Goal: Communication & Community: Ask a question

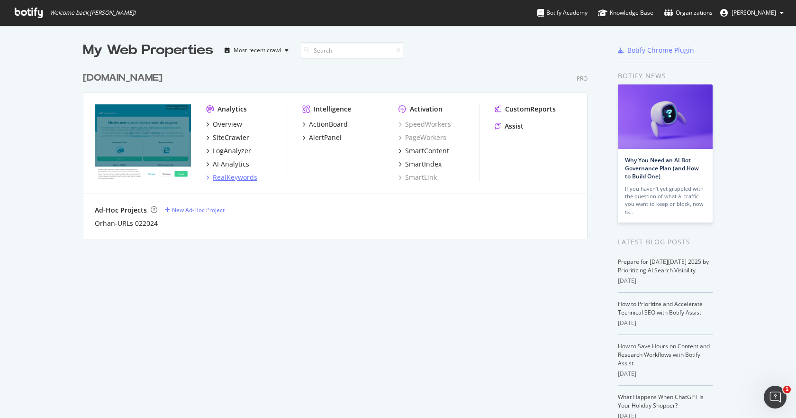
click at [237, 177] on div "RealKeywords" at bounding box center [235, 177] width 45 height 9
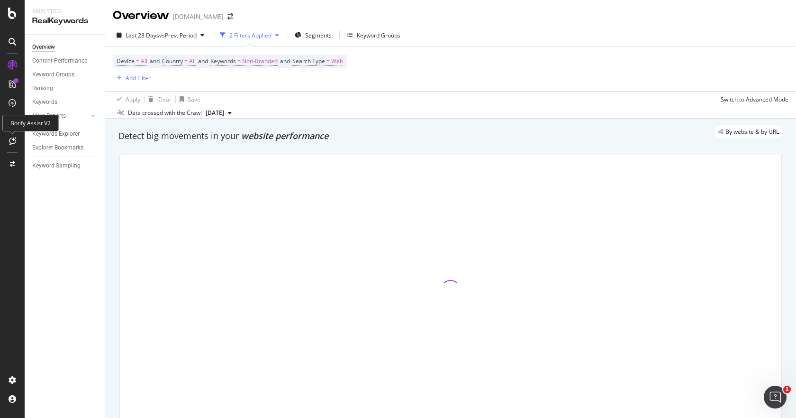
click at [13, 142] on icon at bounding box center [12, 141] width 7 height 8
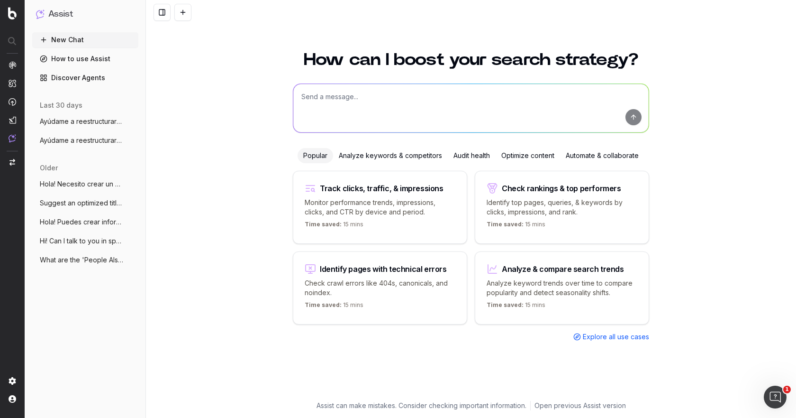
click at [357, 103] on textarea at bounding box center [471, 108] width 356 height 48
click at [354, 98] on textarea at bounding box center [471, 108] width 356 height 48
click at [351, 102] on textarea at bounding box center [471, 108] width 356 height 48
paste textarea ""Ayúdame a reestructurar este artículo de manera que sea: - más fluido y legibl…"
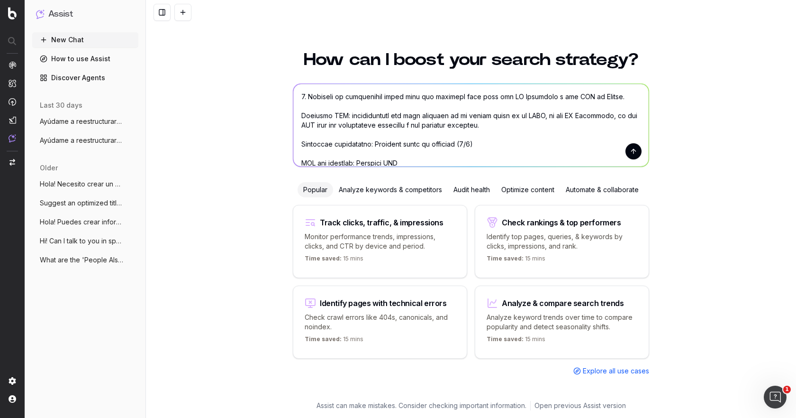
scroll to position [218, 0]
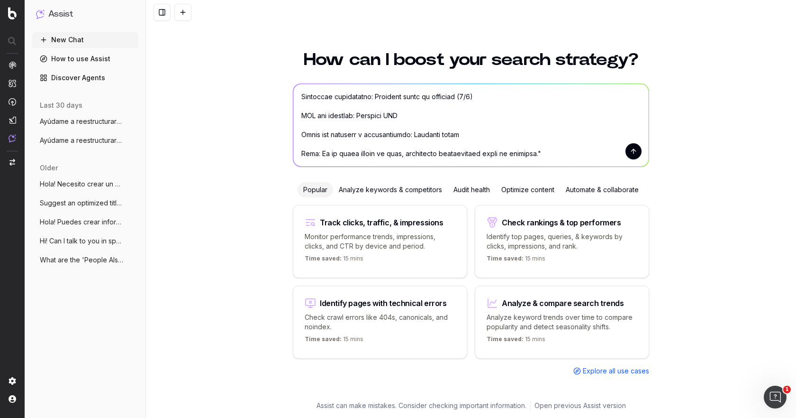
drag, startPoint x: 402, startPoint y: 117, endPoint x: 291, endPoint y: 114, distance: 111.4
click at [291, 114] on div "How can I boost your search strategy? Popular Analyze keywords & competitors Au…" at bounding box center [471, 220] width 364 height 361
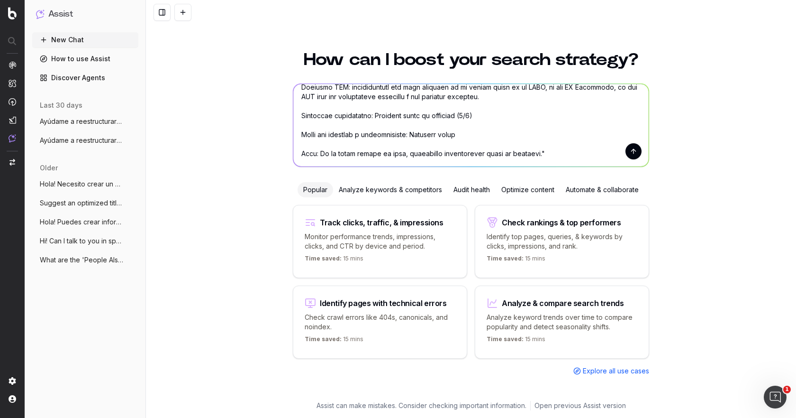
scroll to position [199, 0]
drag, startPoint x: 452, startPoint y: 132, endPoint x: 407, endPoint y: 134, distance: 45.1
click at [407, 134] on textarea at bounding box center [471, 125] width 356 height 82
click at [415, 134] on textarea at bounding box center [471, 125] width 356 height 82
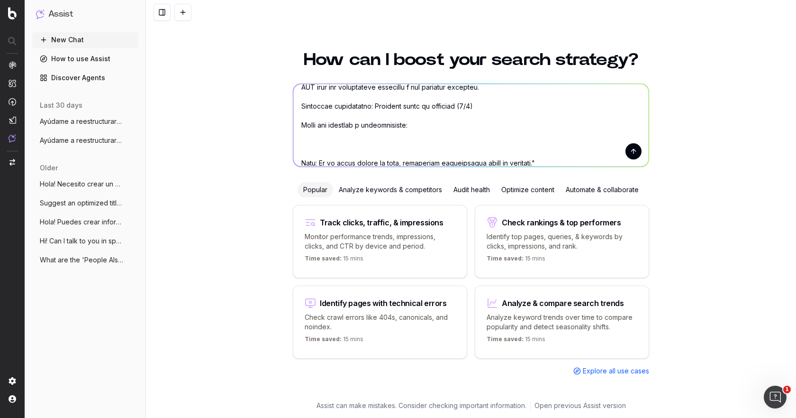
paste textarea "La clave para resolver el conflicto lo antes posible es no dejar pasar el tiemp…"
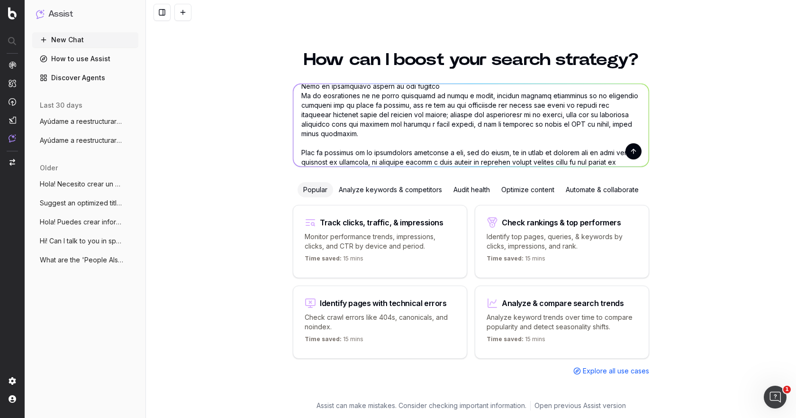
scroll to position [778, 0]
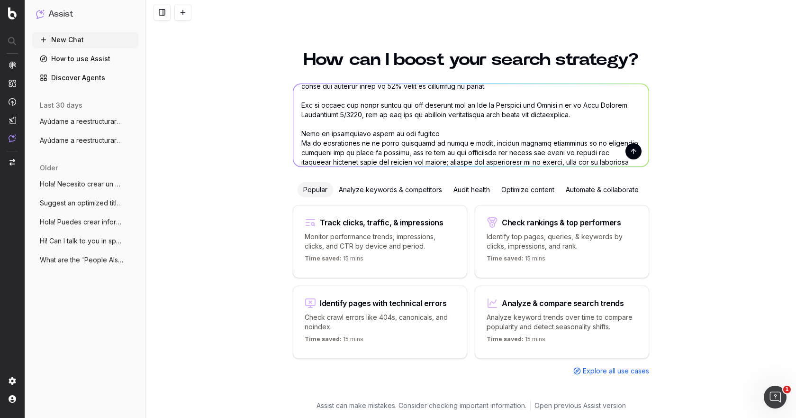
click at [444, 143] on textarea at bounding box center [471, 125] width 356 height 82
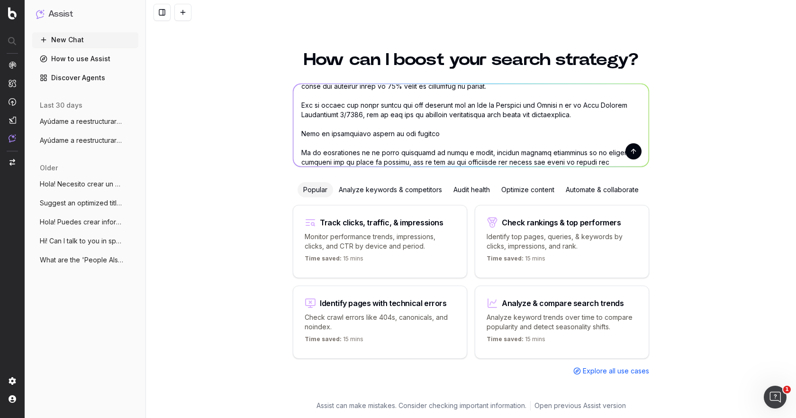
click at [390, 145] on textarea at bounding box center [471, 125] width 356 height 82
click at [447, 141] on textarea at bounding box center [471, 125] width 356 height 82
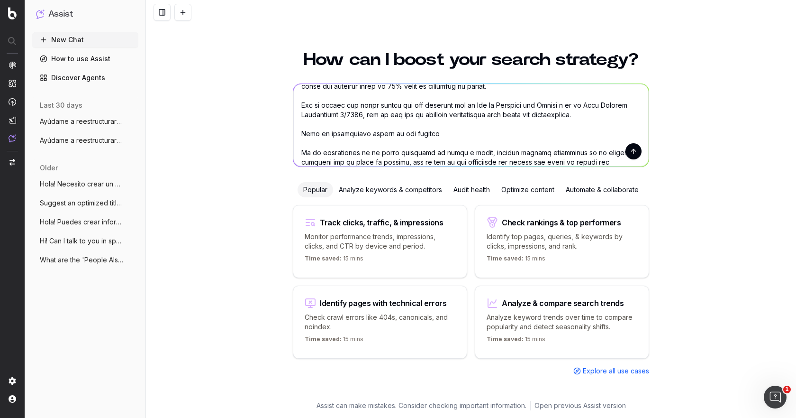
click at [300, 142] on textarea at bounding box center [471, 125] width 356 height 82
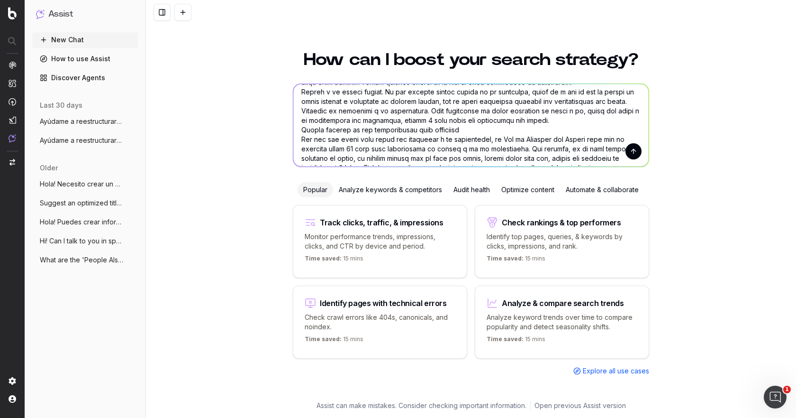
scroll to position [684, 0]
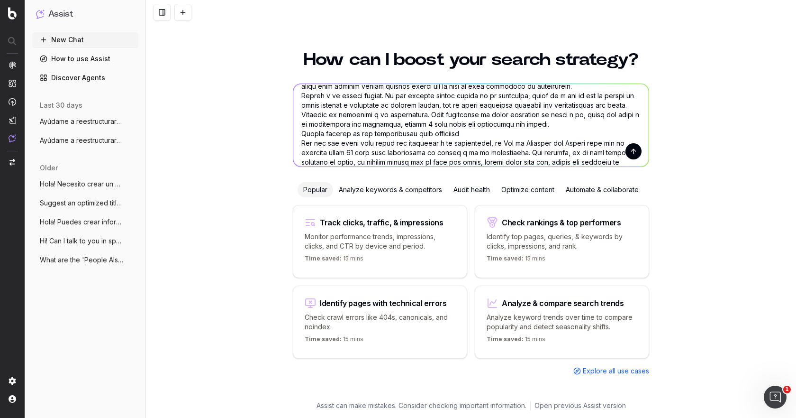
click at [559, 132] on textarea at bounding box center [471, 125] width 356 height 82
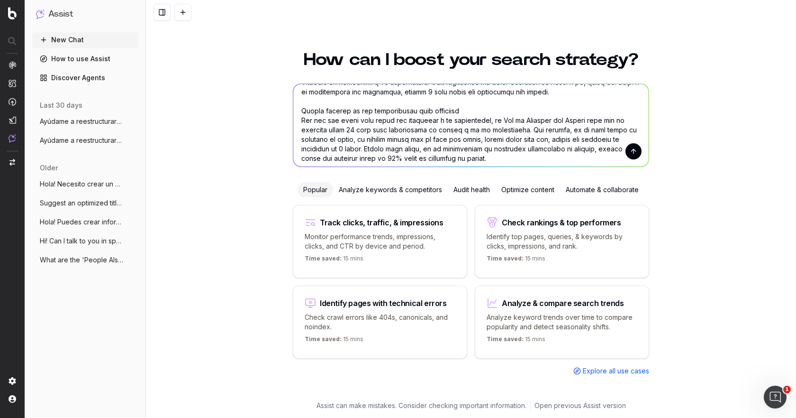
scroll to position [731, 0]
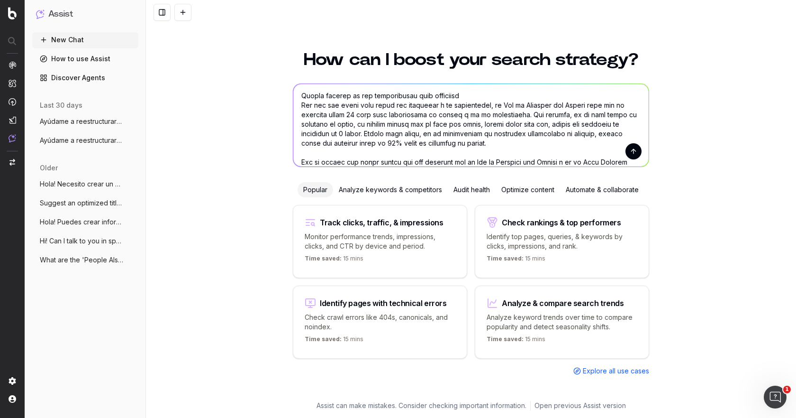
click at [473, 105] on textarea at bounding box center [471, 125] width 356 height 82
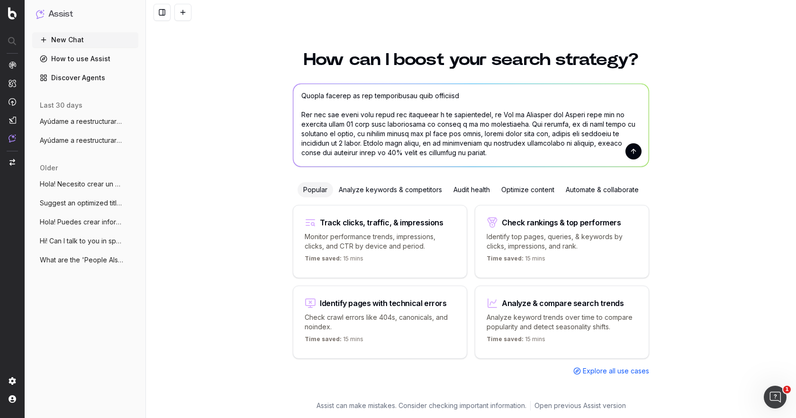
click at [297, 105] on textarea at bounding box center [471, 125] width 356 height 82
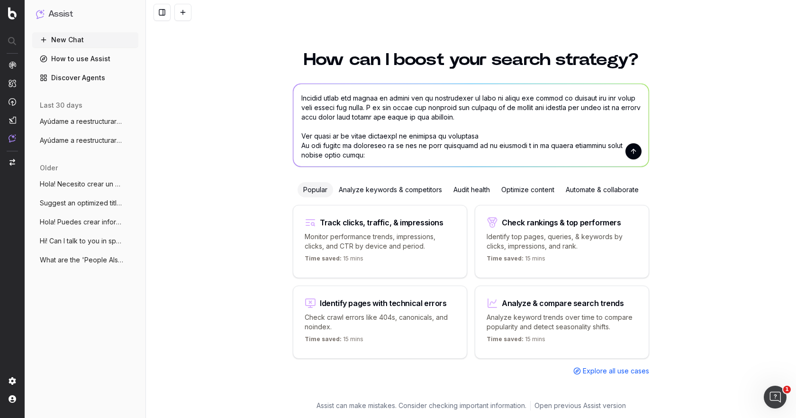
scroll to position [447, 0]
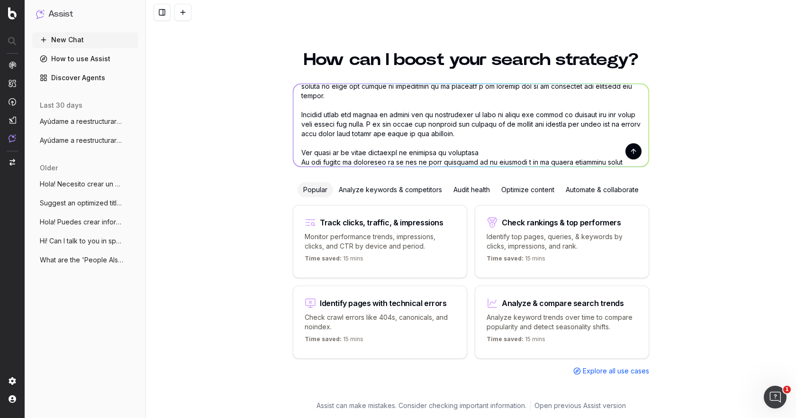
click at [490, 150] on textarea at bounding box center [471, 125] width 356 height 82
click at [300, 152] on textarea at bounding box center [471, 125] width 356 height 82
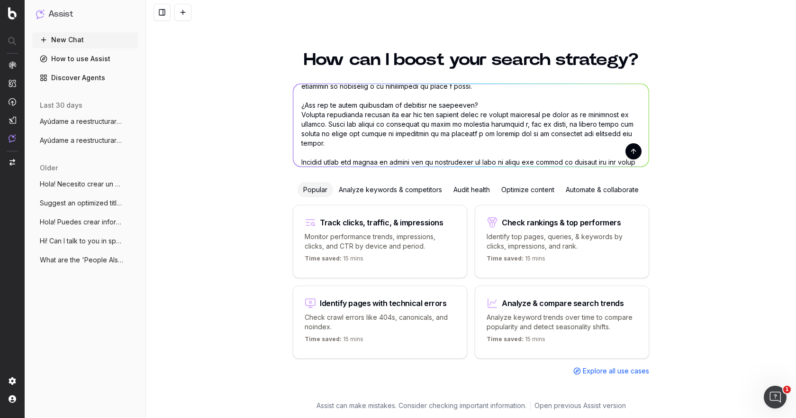
scroll to position [352, 0]
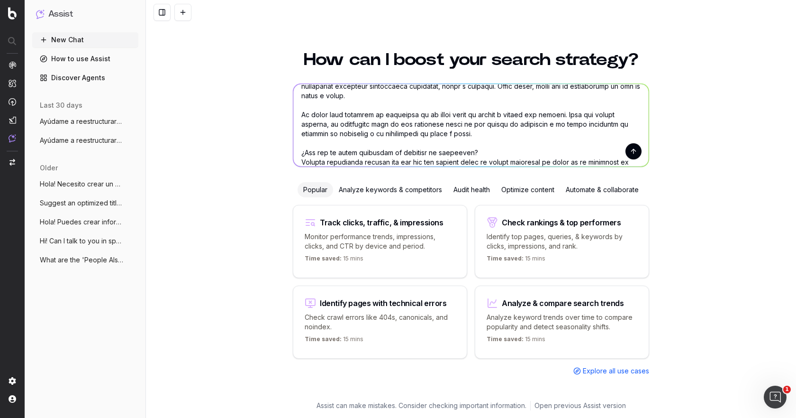
click at [481, 149] on textarea at bounding box center [471, 125] width 356 height 82
click at [299, 152] on textarea at bounding box center [471, 125] width 356 height 82
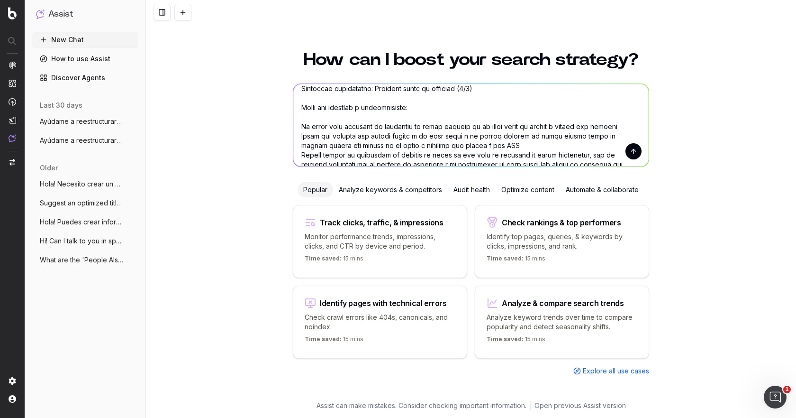
scroll to position [210, 0]
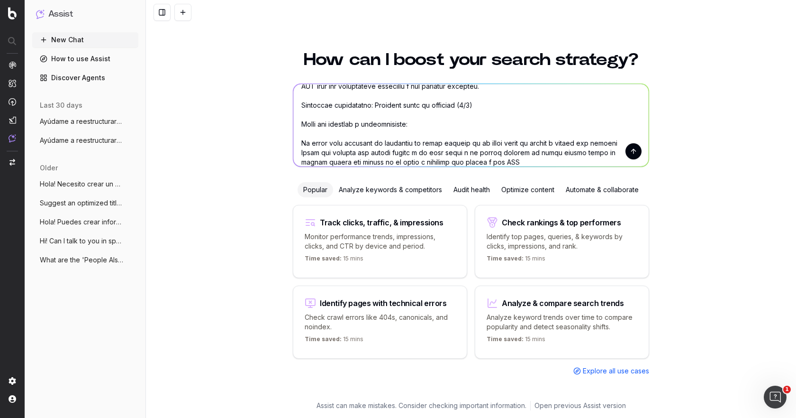
click at [340, 136] on textarea at bounding box center [471, 125] width 356 height 82
click at [320, 136] on textarea at bounding box center [471, 125] width 356 height 82
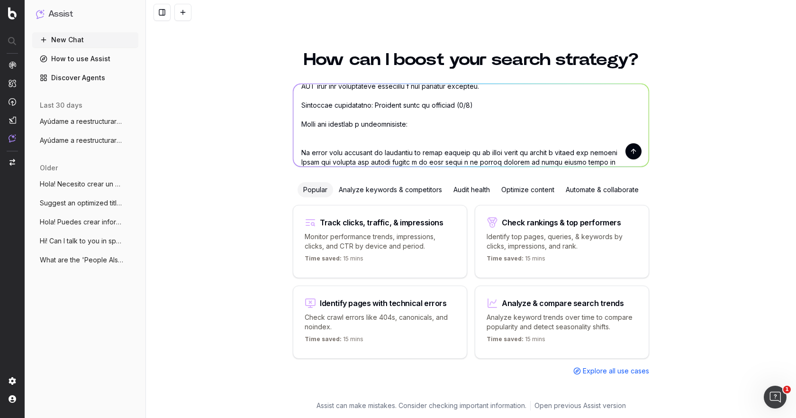
click at [320, 136] on textarea at bounding box center [471, 125] width 356 height 82
paste textarea "La parte contraria no reconoce el accidente o la compañía no quiere pagar"
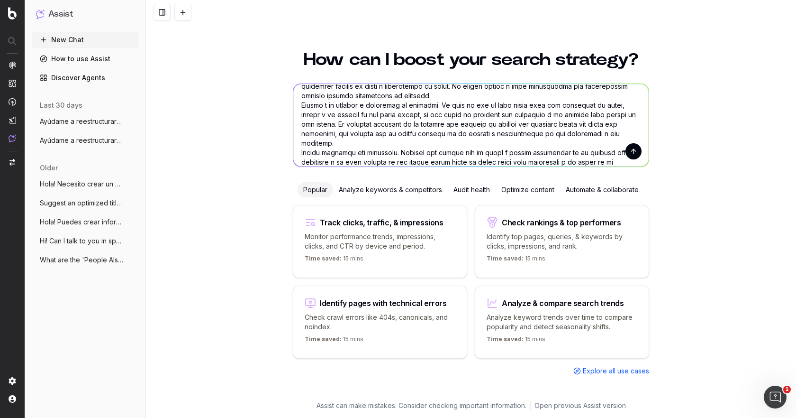
scroll to position [541, 0]
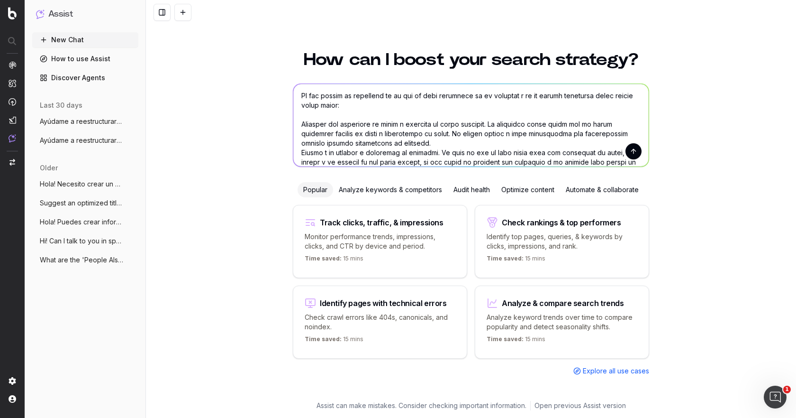
click at [298, 123] on textarea at bounding box center [471, 125] width 356 height 82
click at [299, 153] on textarea at bounding box center [471, 125] width 356 height 82
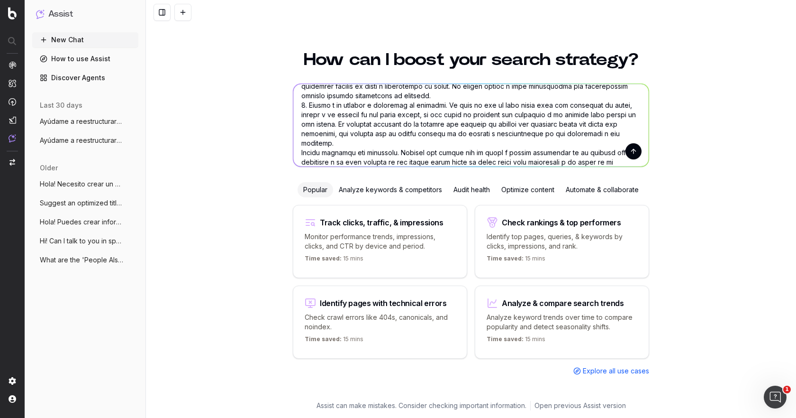
click at [298, 151] on textarea at bounding box center [471, 125] width 356 height 82
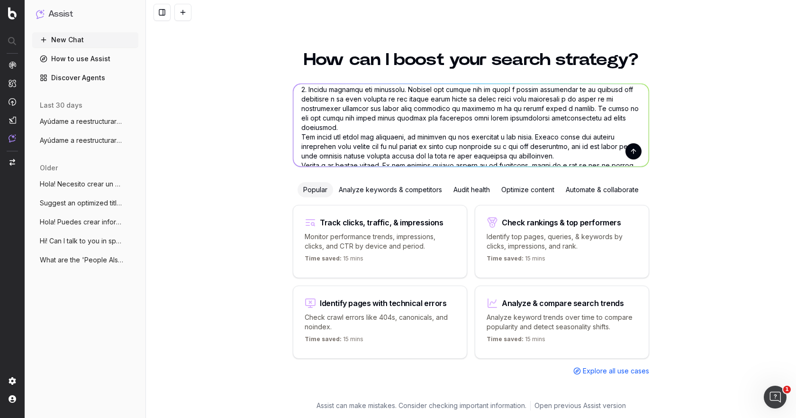
scroll to position [636, 0]
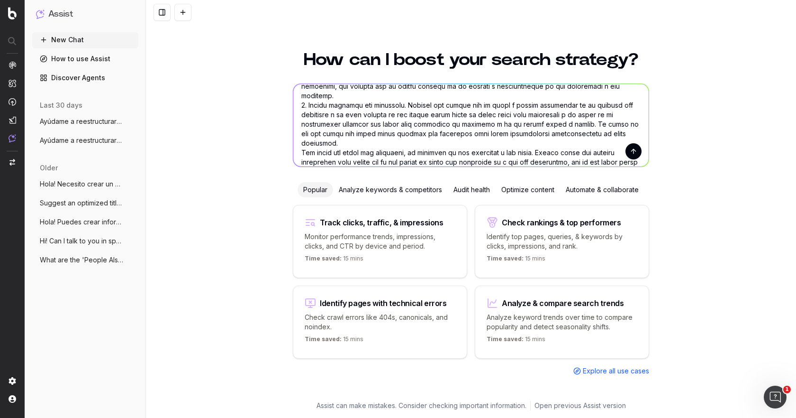
click at [296, 141] on textarea at bounding box center [471, 125] width 356 height 82
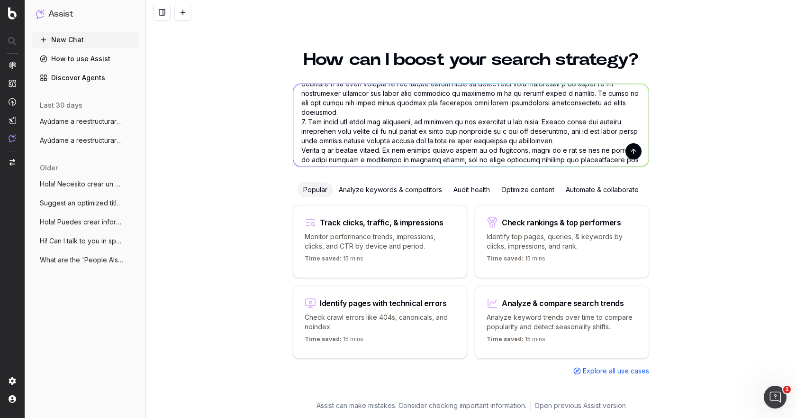
scroll to position [684, 0]
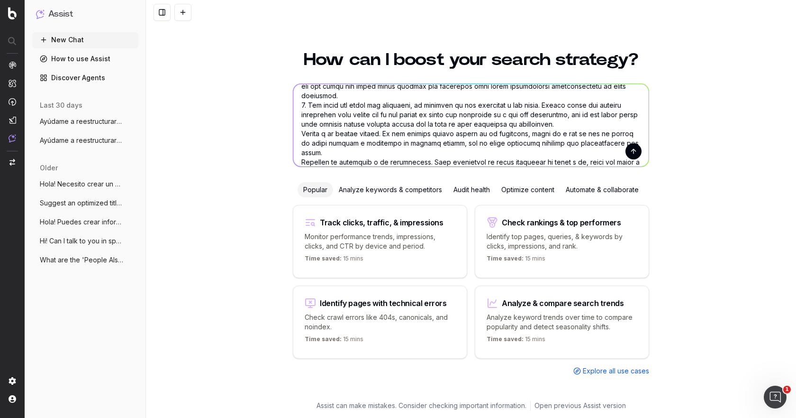
click at [297, 125] on textarea at bounding box center [471, 125] width 356 height 82
click at [298, 152] on textarea at bounding box center [471, 125] width 356 height 82
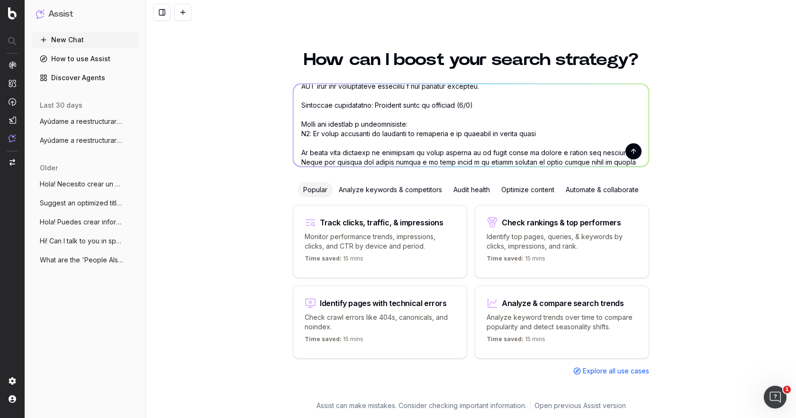
scroll to position [162, 0]
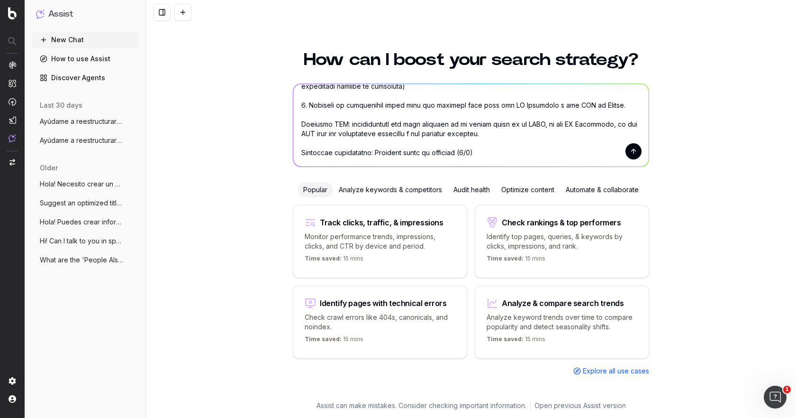
drag, startPoint x: 468, startPoint y: 152, endPoint x: 370, endPoint y: 153, distance: 98.1
click at [370, 153] on textarea at bounding box center [471, 125] width 356 height 82
paste textarea "la parte contraria no reconoce el accidente"
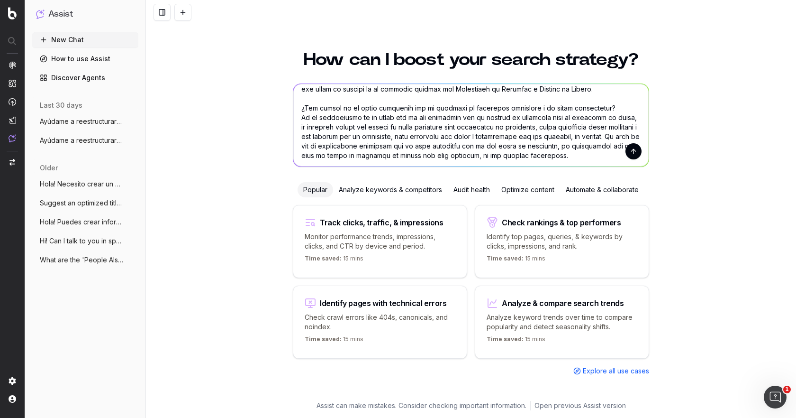
scroll to position [1110, 0]
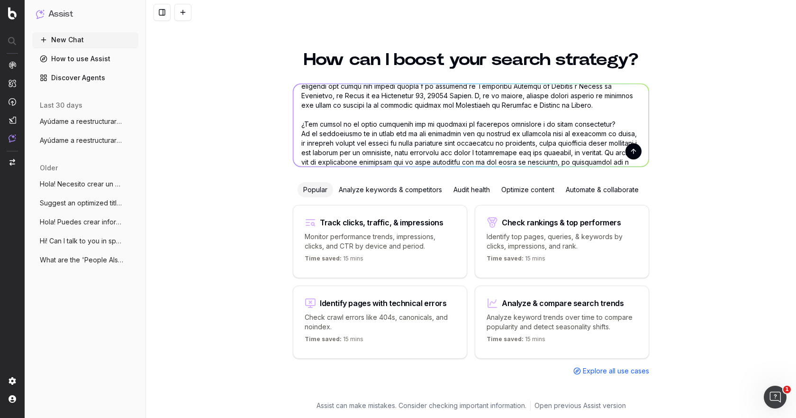
click at [298, 113] on textarea at bounding box center [471, 125] width 356 height 82
click at [623, 112] on textarea at bounding box center [471, 125] width 356 height 82
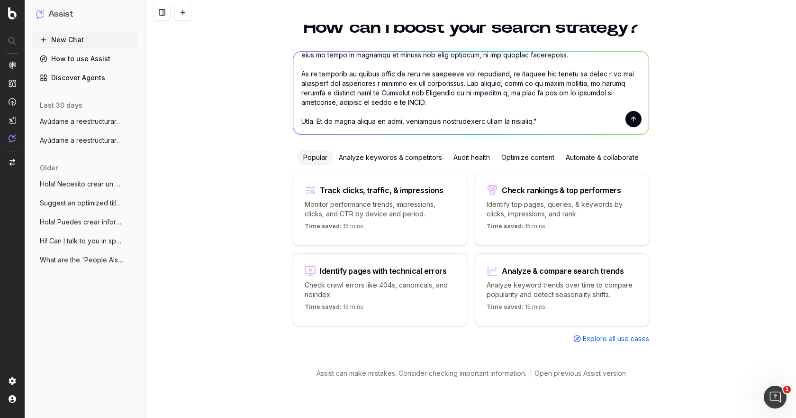
scroll to position [47, 0]
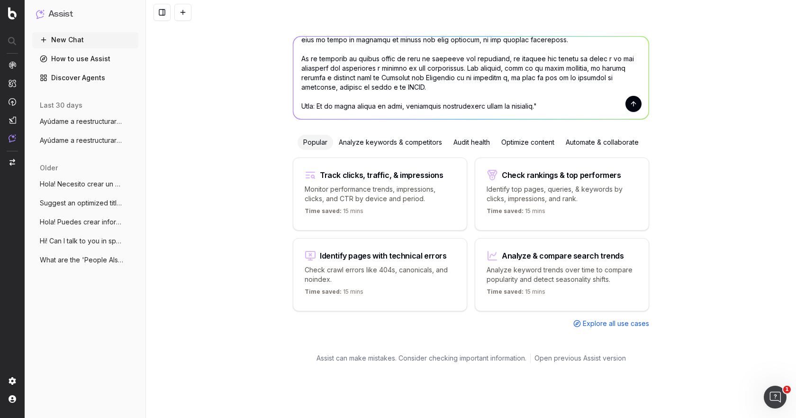
type textarea ""Ayúdame a reestructurar este artículo de manera que sea: - más fluido y legibl…"
click at [632, 107] on button "submit" at bounding box center [634, 104] width 16 height 16
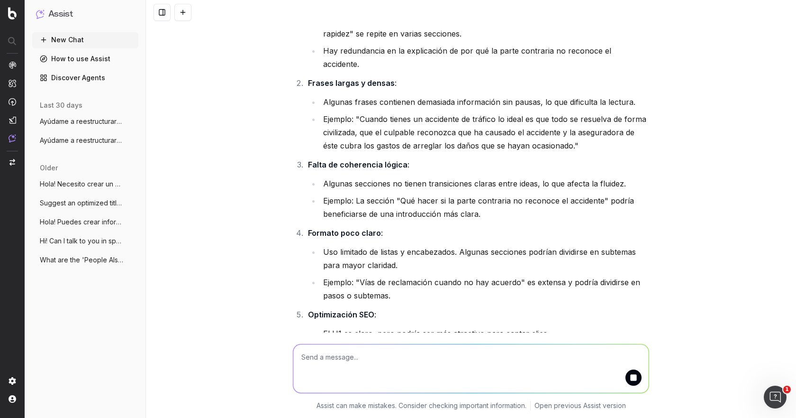
scroll to position [2078, 0]
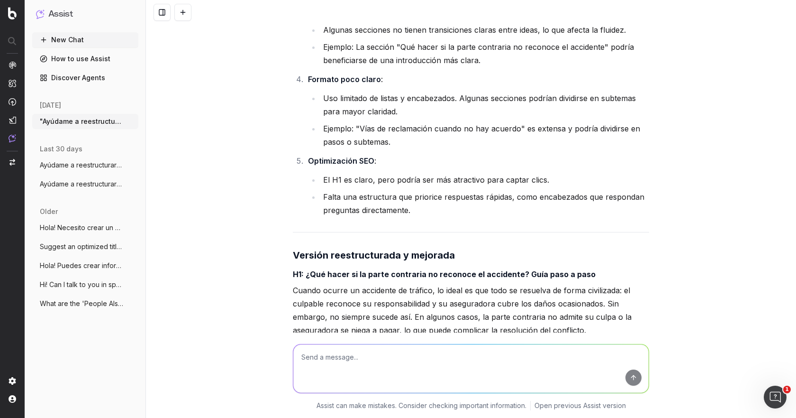
scroll to position [2220, 0]
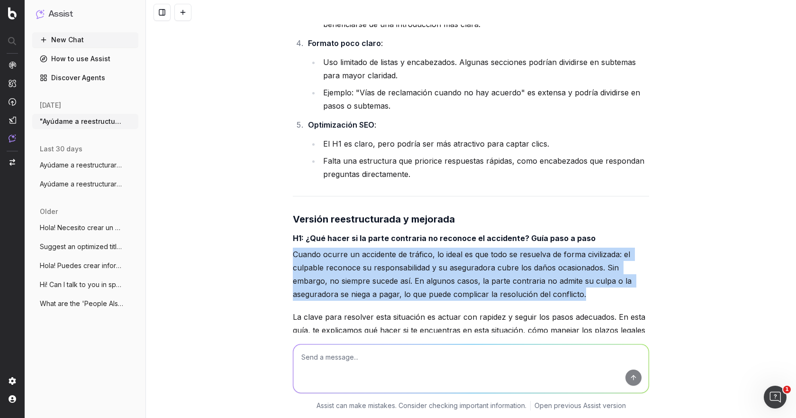
drag, startPoint x: 592, startPoint y: 279, endPoint x: 277, endPoint y: 243, distance: 316.9
click at [277, 243] on div ""Ayúdame a reestructurar este artículo de manera que sea: más fluido y legible …" at bounding box center [471, 209] width 650 height 418
copy p "Cuando ocurre un accidente de tráfico, lo ideal es que todo se resuelva de form…"
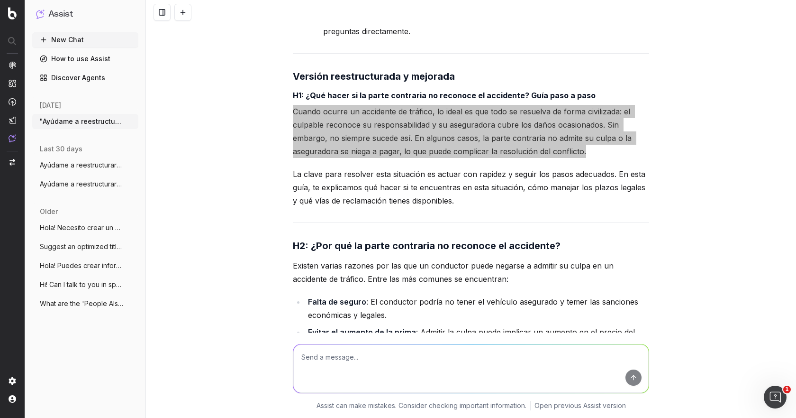
scroll to position [2363, 0]
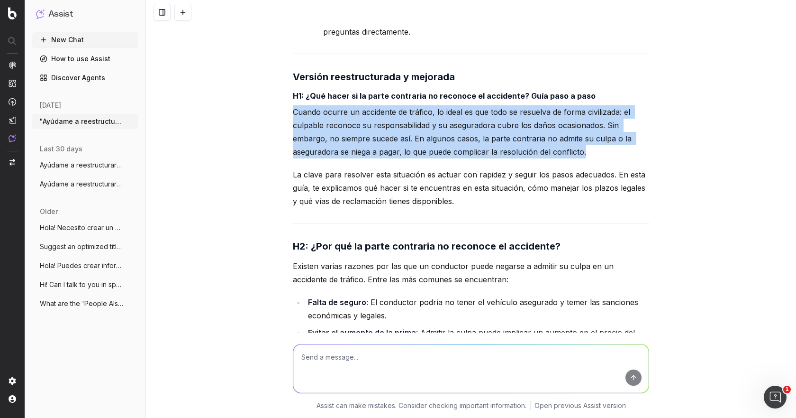
click at [484, 141] on p "Cuando ocurre un accidente de tráfico, lo ideal es que todo se resuelva de form…" at bounding box center [471, 131] width 356 height 53
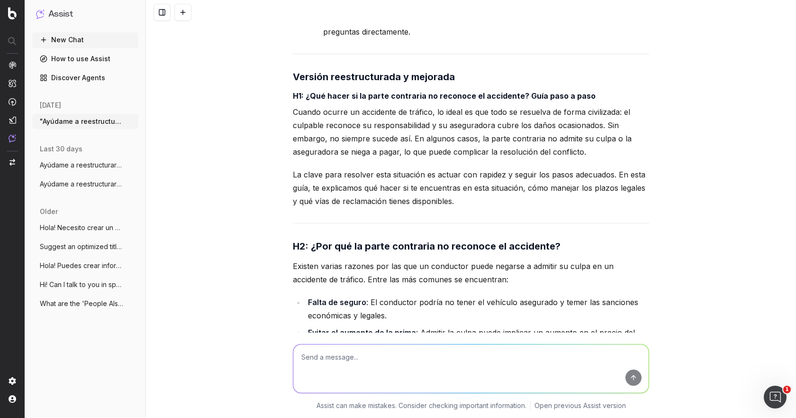
drag, startPoint x: 600, startPoint y: 137, endPoint x: 588, endPoint y: 139, distance: 12.0
click at [588, 139] on p "Cuando ocurre un accidente de tráfico, lo ideal es que todo se resuelva de form…" at bounding box center [471, 131] width 356 height 53
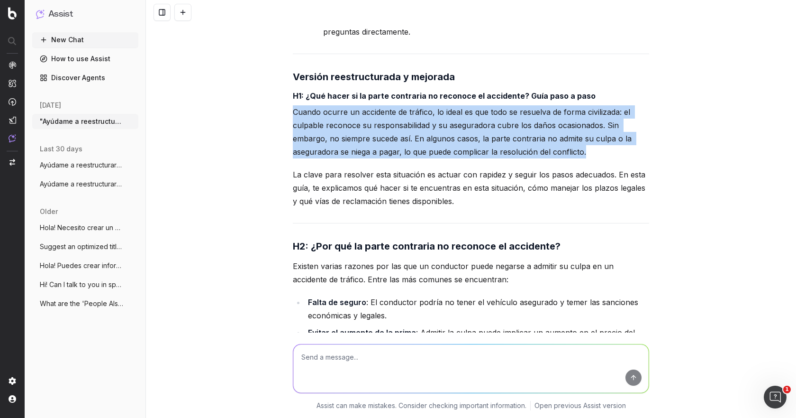
drag, startPoint x: 588, startPoint y: 139, endPoint x: 270, endPoint y: 102, distance: 320.2
click at [270, 102] on div ""Ayúdame a reestructurar este artículo de manera que sea: más fluido y legible …" at bounding box center [471, 209] width 650 height 418
copy p "Cuando ocurre un accidente de tráfico, lo ideal es que todo se resuelva de form…"
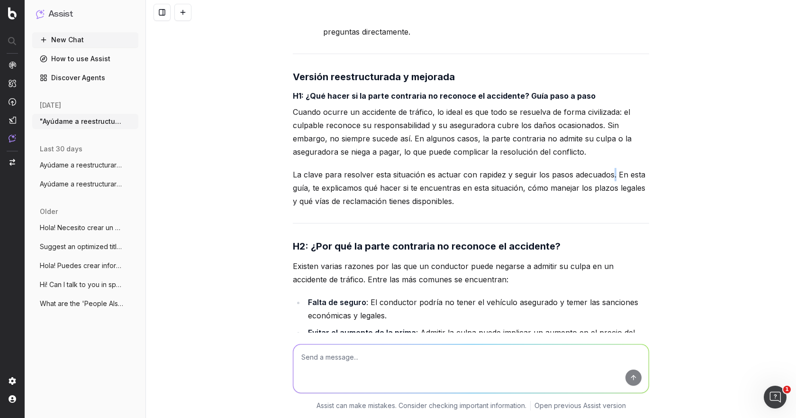
click at [610, 168] on p "La clave para resolver esta situación es actuar con rapidez y seguir los pasos …" at bounding box center [471, 188] width 356 height 40
click at [611, 168] on p "La clave para resolver esta situación es actuar con rapidez y seguir los pasos …" at bounding box center [471, 188] width 356 height 40
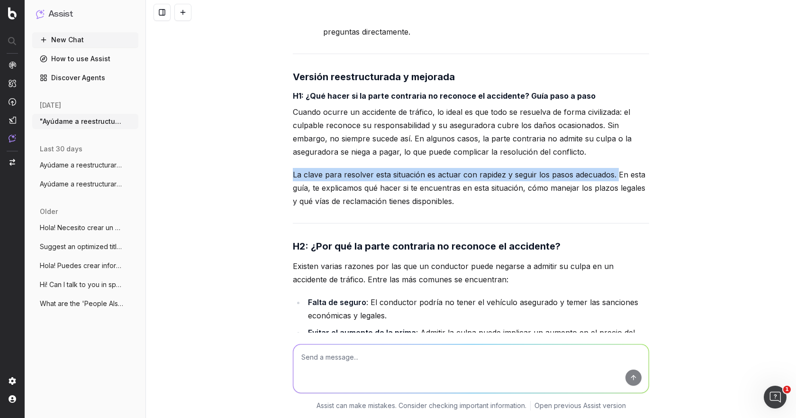
drag, startPoint x: 612, startPoint y: 160, endPoint x: 264, endPoint y: 157, distance: 347.5
click at [264, 157] on div ""Ayúdame a reestructurar este artículo de manera que sea: más fluido y legible …" at bounding box center [471, 209] width 650 height 418
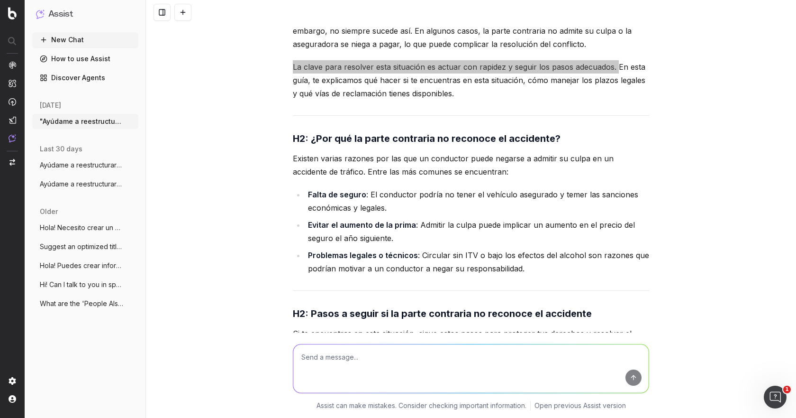
scroll to position [2505, 0]
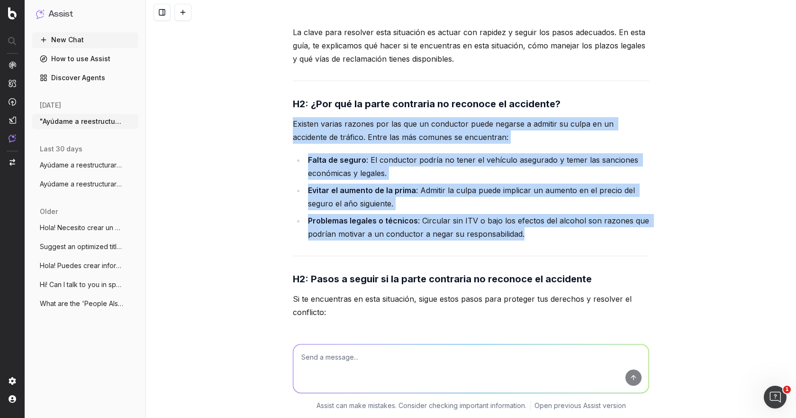
drag, startPoint x: 529, startPoint y: 224, endPoint x: 287, endPoint y: 110, distance: 267.6
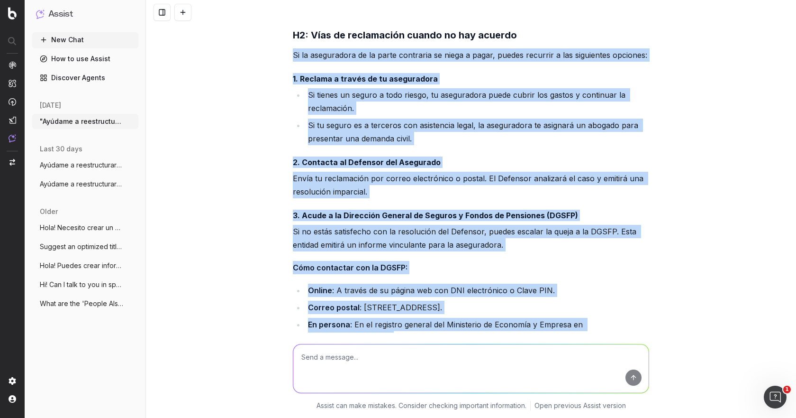
scroll to position [3610, 0]
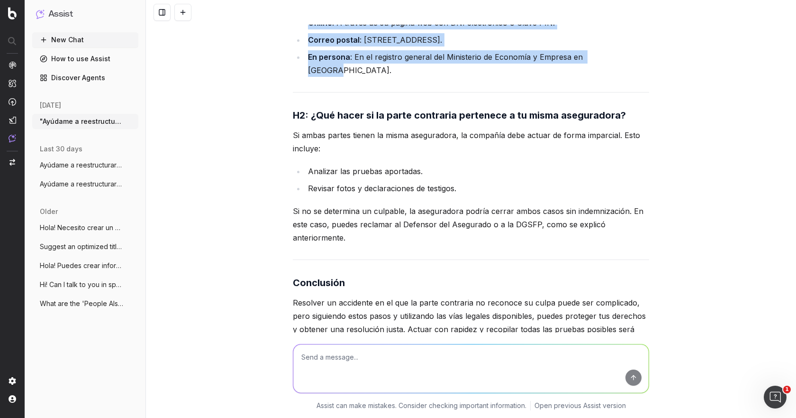
drag, startPoint x: 286, startPoint y: 117, endPoint x: 622, endPoint y: 42, distance: 344.2
copy div "Si la aseguradora de la parte contraria se niega a pagar, puedes recurrir a las…"
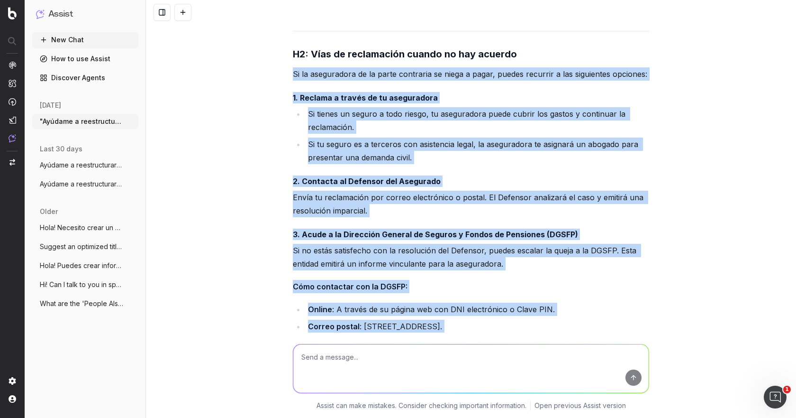
scroll to position [3326, 0]
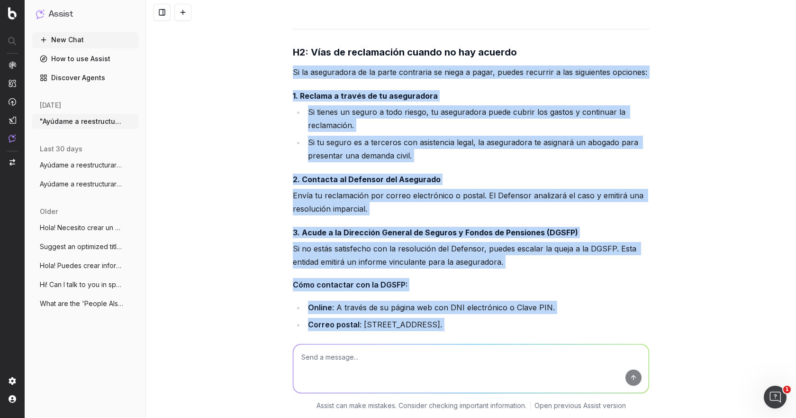
click at [471, 242] on p "Si no estás satisfecho con la resolución del Defensor, puedes escalar la queja …" at bounding box center [471, 255] width 356 height 27
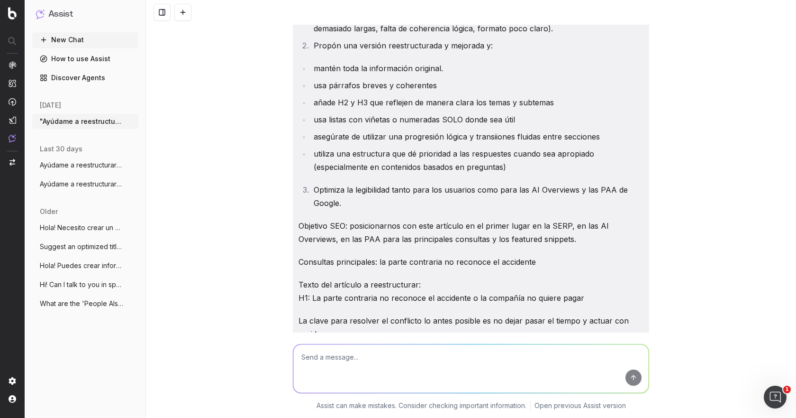
scroll to position [142, 0]
